Goal: Information Seeking & Learning: Learn about a topic

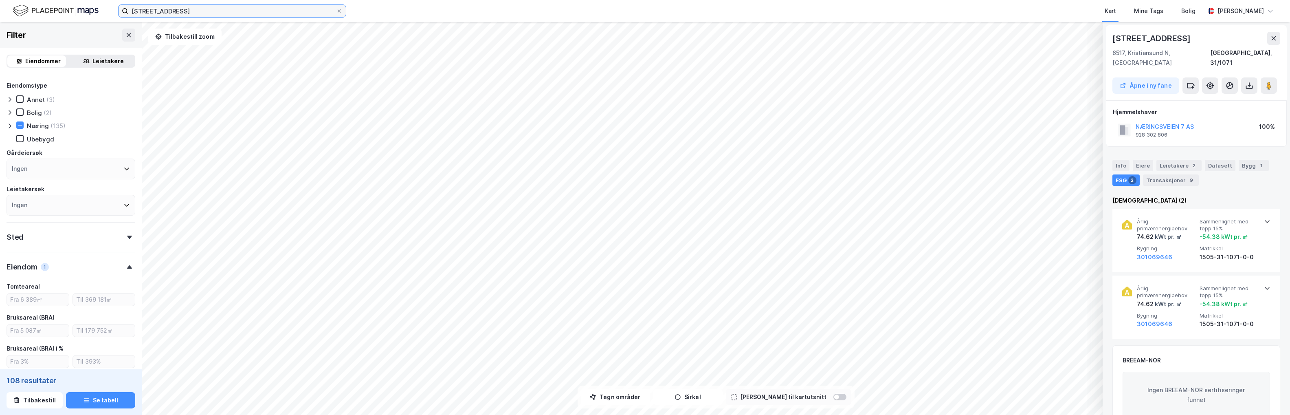
click at [189, 10] on input "næringsveien 7" at bounding box center [232, 11] width 208 height 12
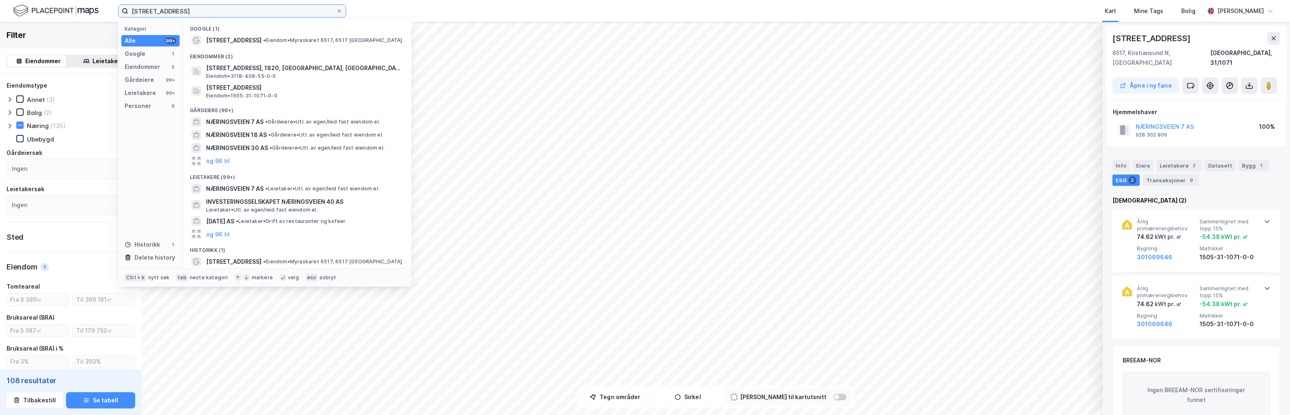
click at [197, 11] on input "næringsveien 7" at bounding box center [232, 11] width 208 height 12
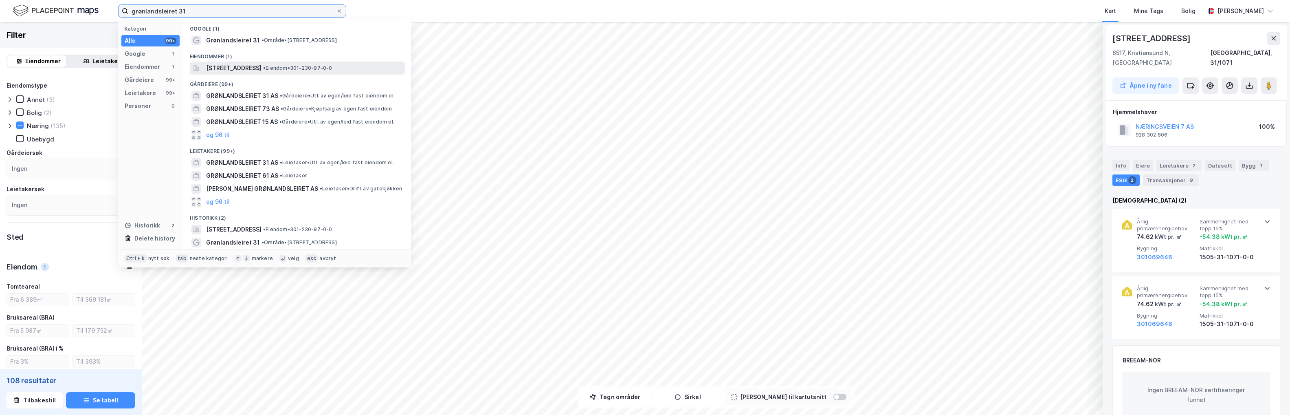
type input "grønlandsleiret 31"
click at [233, 72] on span "Grønlandsleiret 31, 0190, OSLO, OSLO" at bounding box center [233, 68] width 55 height 10
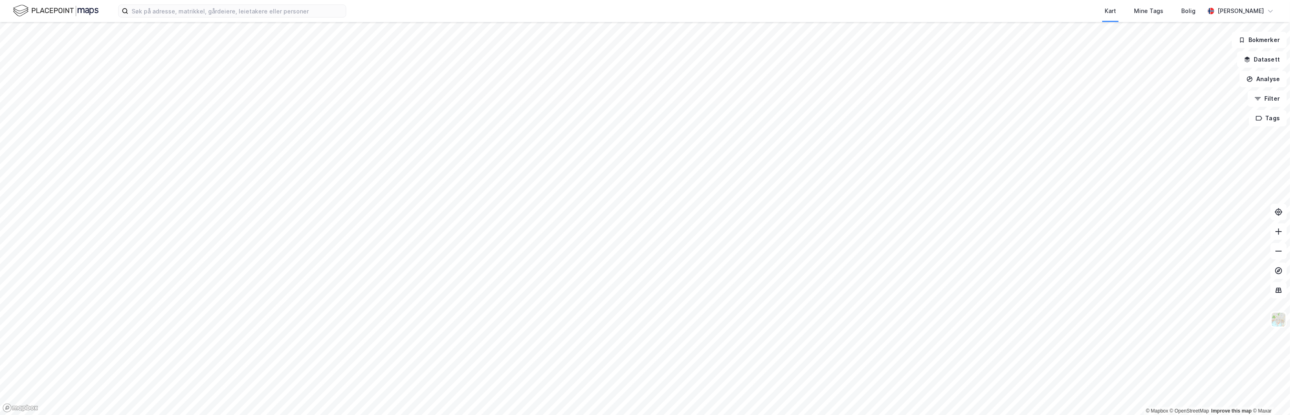
click at [681, 414] on html "Kart Mine Tags Bolig [PERSON_NAME] © Mapbox © OpenStreetMap Improve this map © …" at bounding box center [645, 207] width 1290 height 415
